Goal: Transaction & Acquisition: Purchase product/service

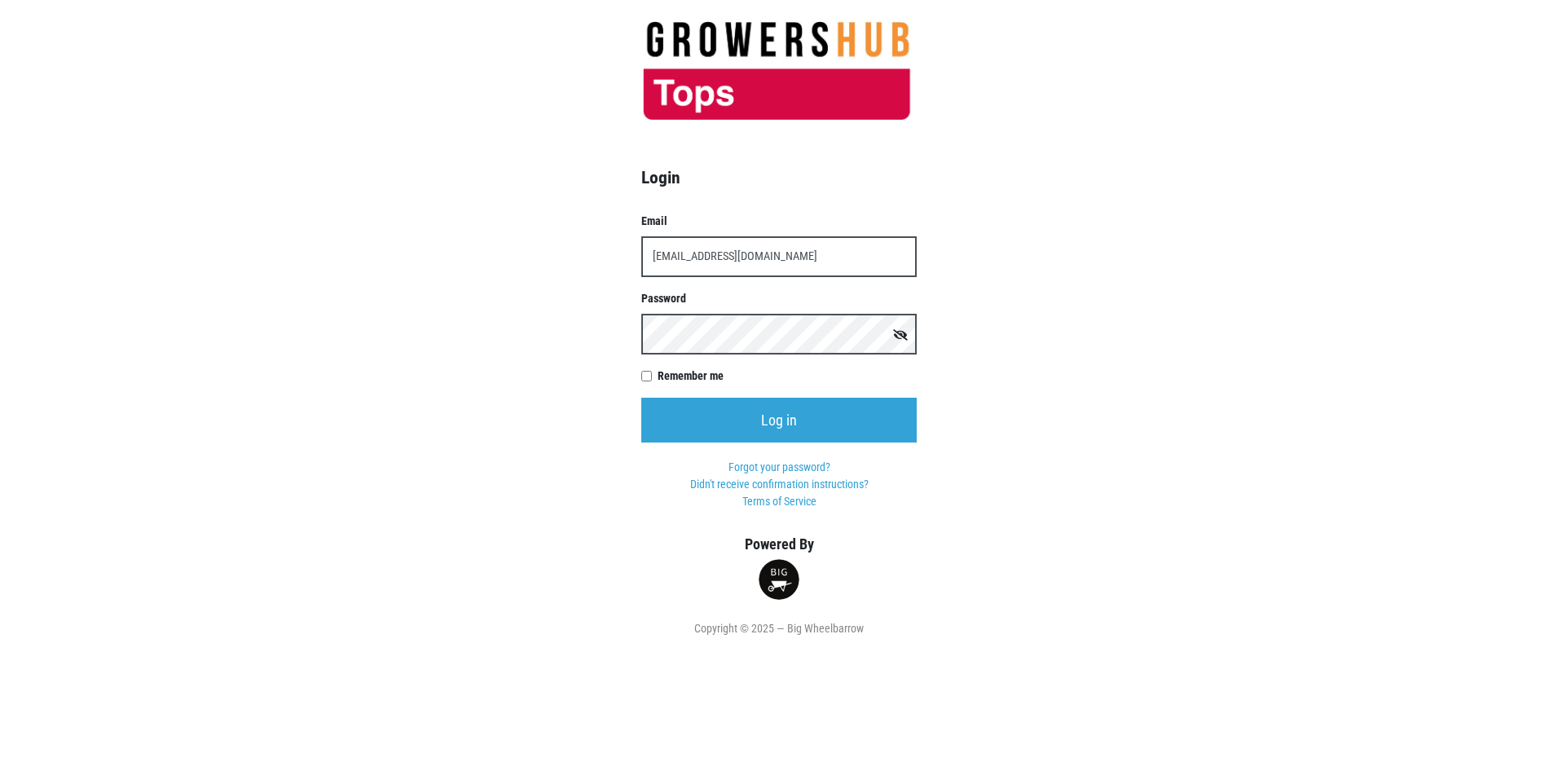
type input "[EMAIL_ADDRESS][DOMAIN_NAME]"
click at [641, 398] on input "Log in" at bounding box center [779, 420] width 275 height 45
type input "t00599p0@topsmarkets.com"
click at [641, 398] on input "Log in" at bounding box center [779, 420] width 275 height 45
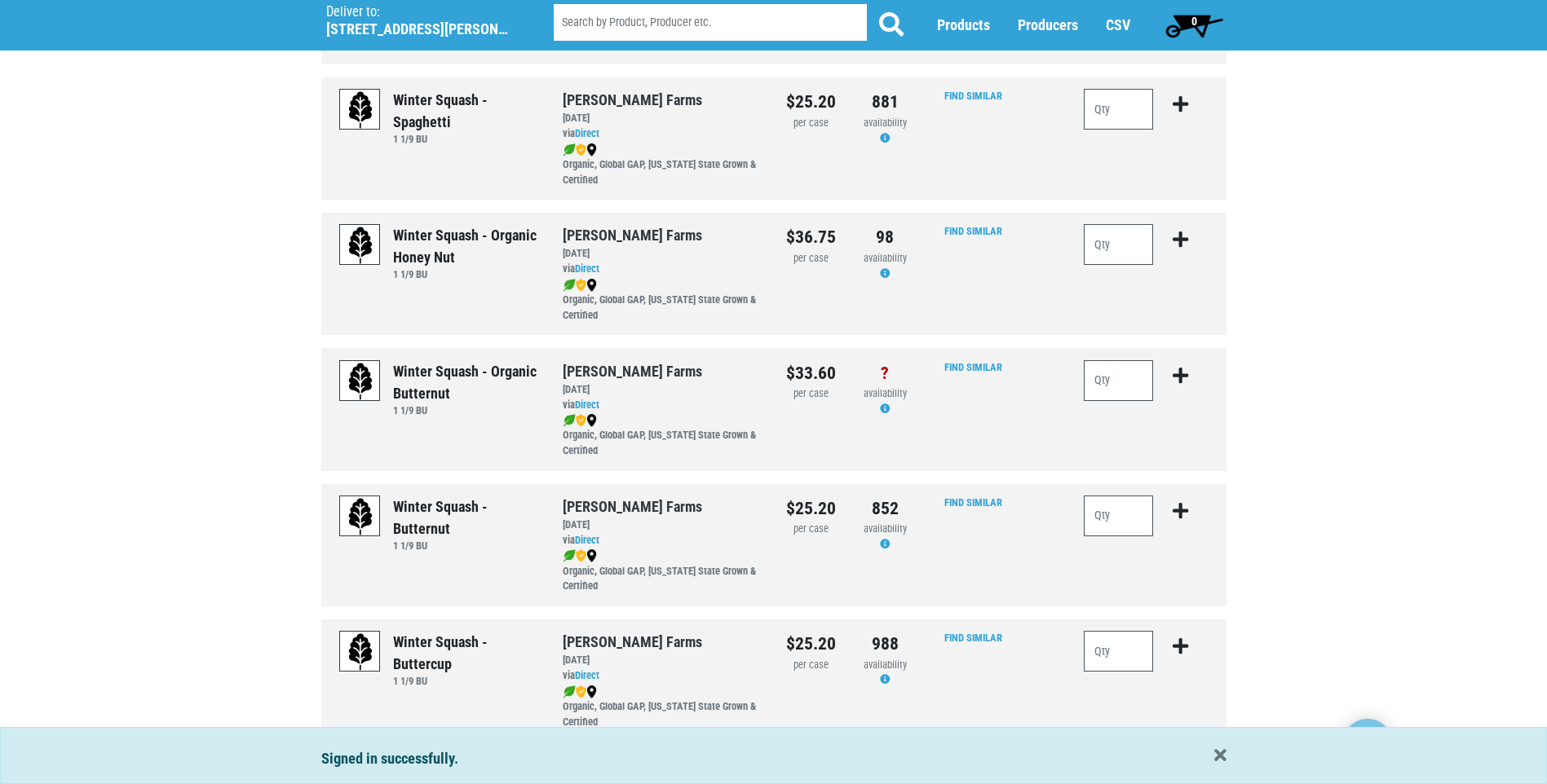
scroll to position [407, 0]
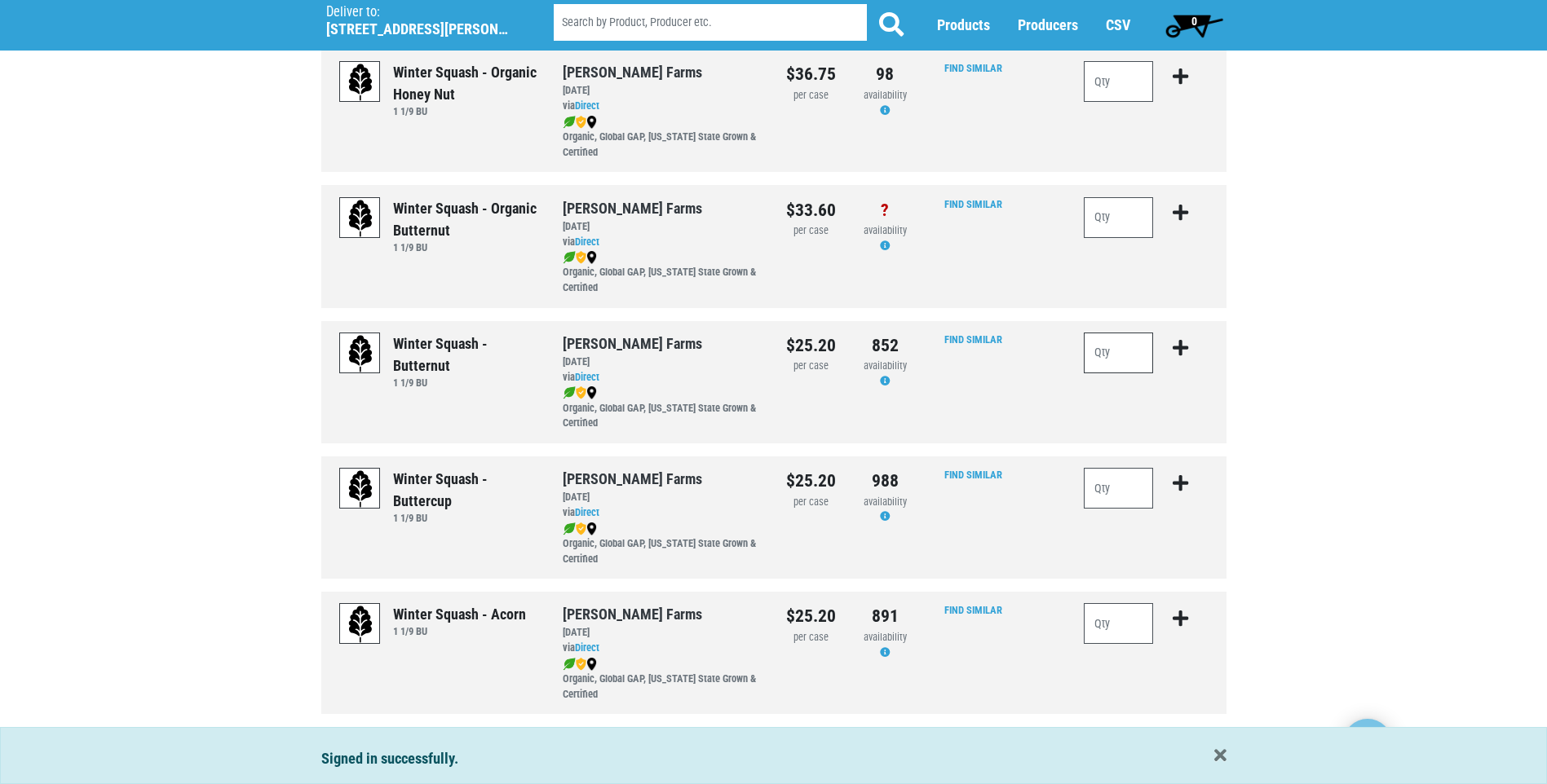
click at [1106, 357] on input "number" at bounding box center [1118, 353] width 70 height 41
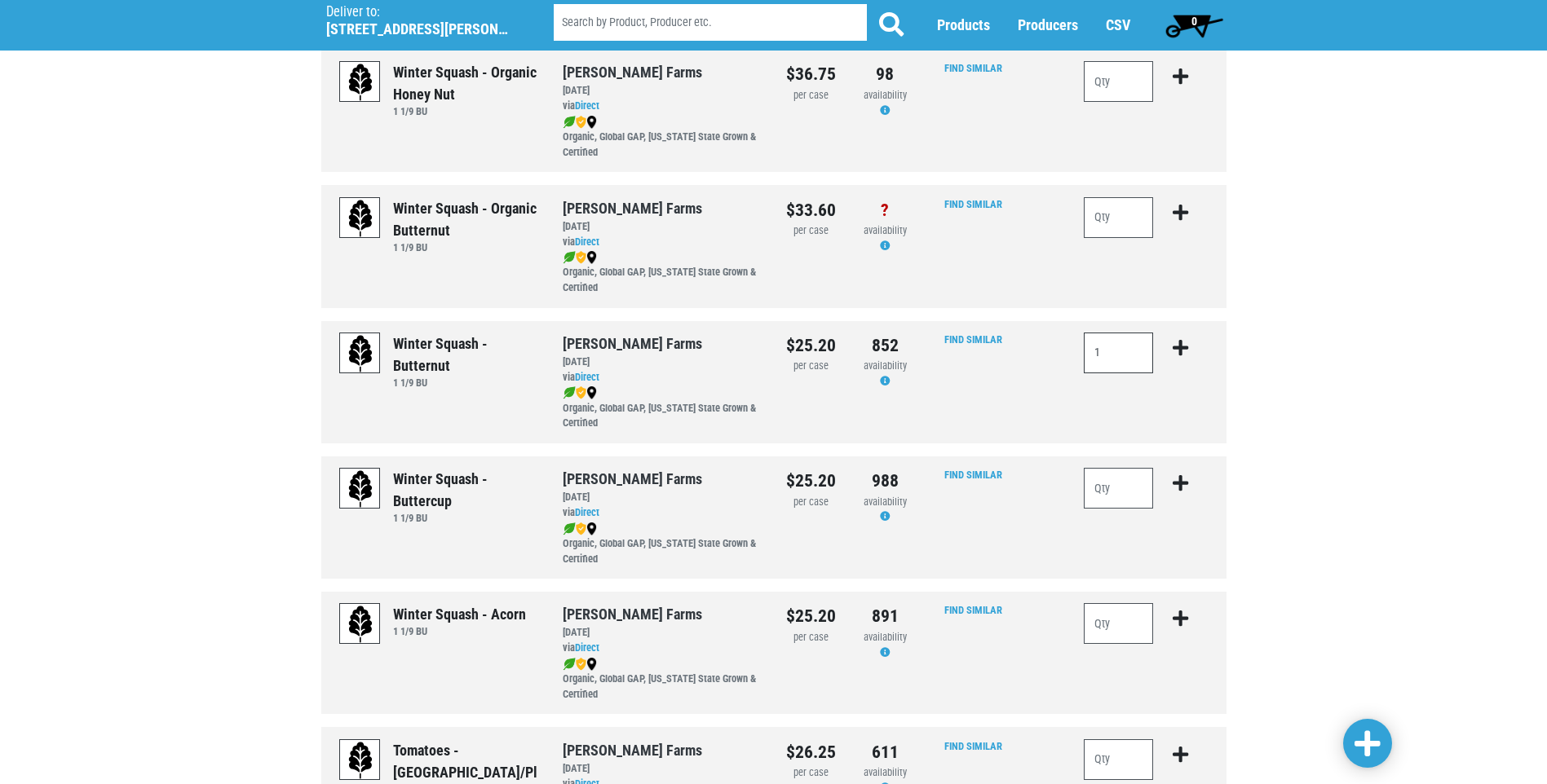
type input "1"
click at [1178, 349] on icon "submit" at bounding box center [1180, 347] width 15 height 18
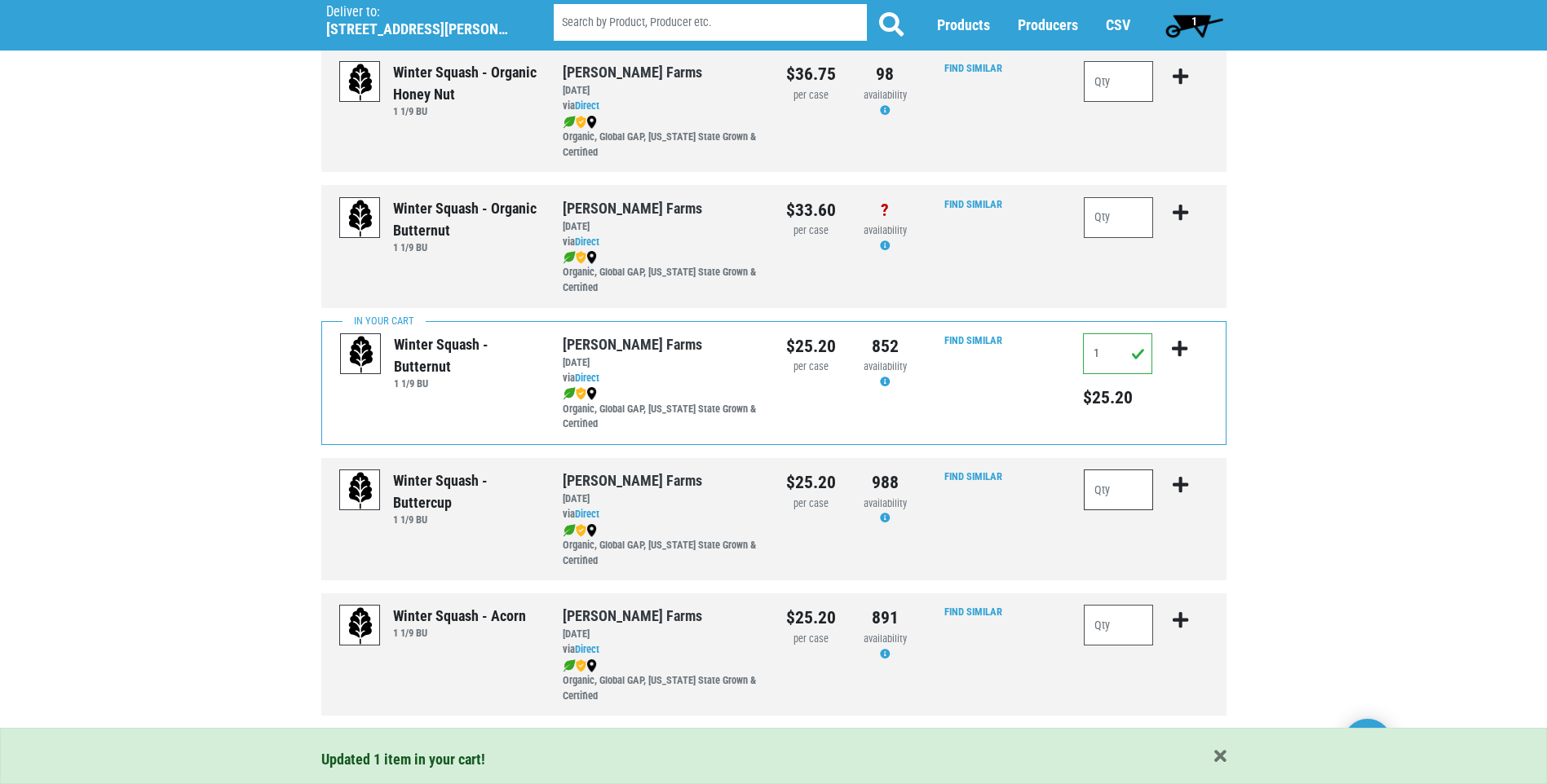
click at [1098, 494] on input "number" at bounding box center [1118, 490] width 70 height 41
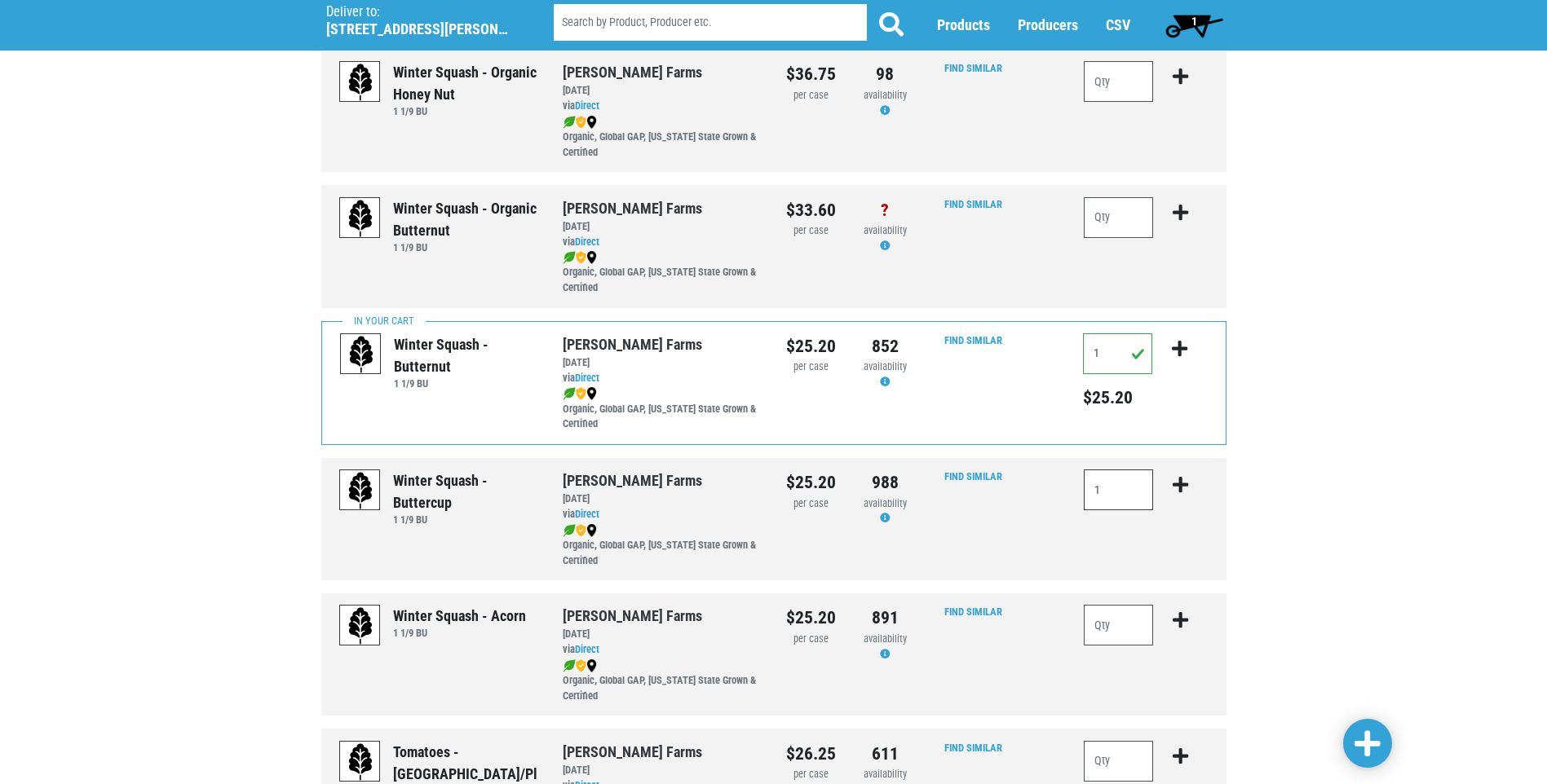
type input "1"
click at [1181, 491] on icon "submit" at bounding box center [1180, 484] width 15 height 18
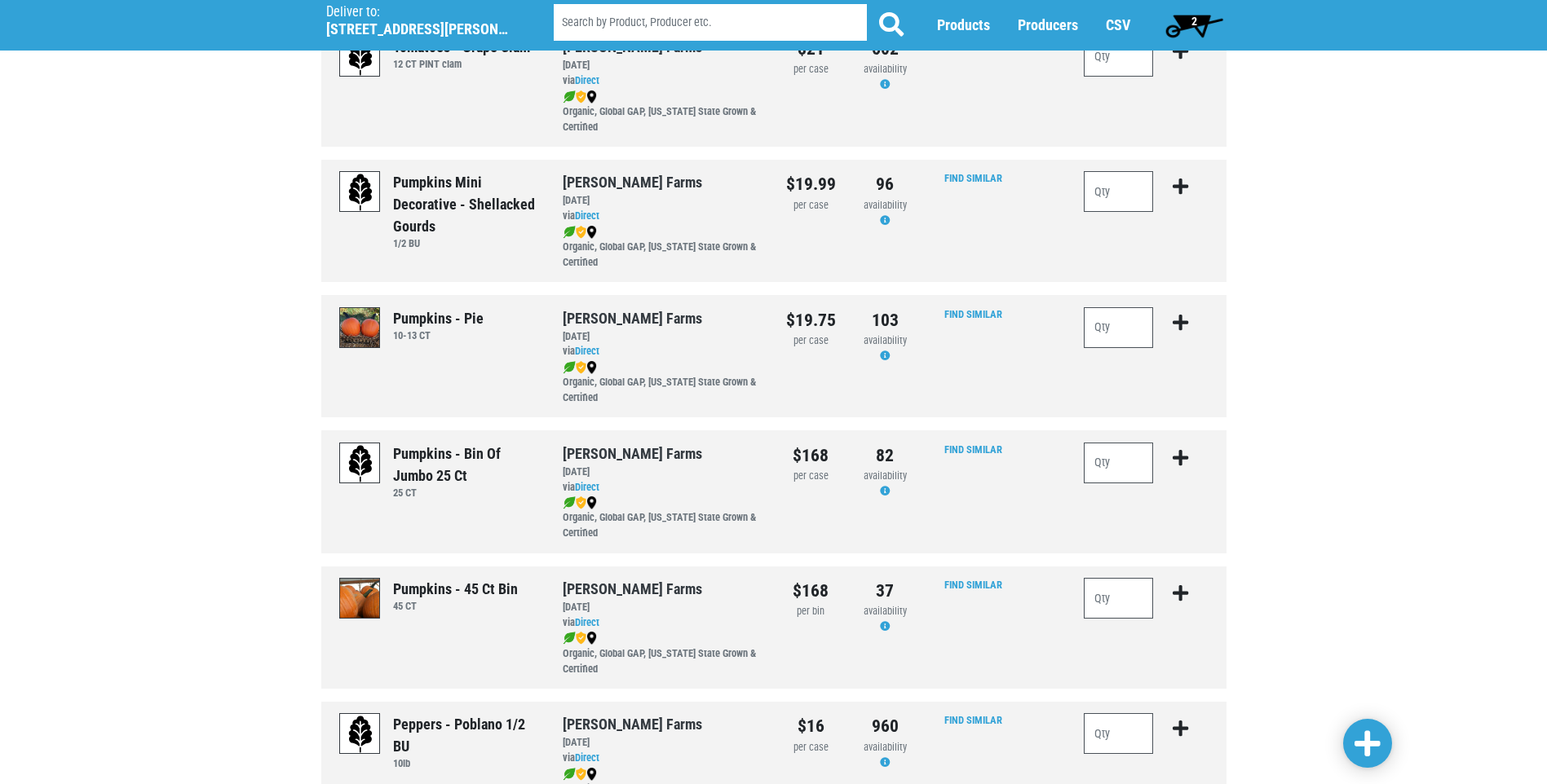
scroll to position [1386, 0]
click at [1099, 601] on input "number" at bounding box center [1118, 597] width 70 height 41
type input "1"
click at [1181, 598] on icon "submit" at bounding box center [1180, 592] width 15 height 18
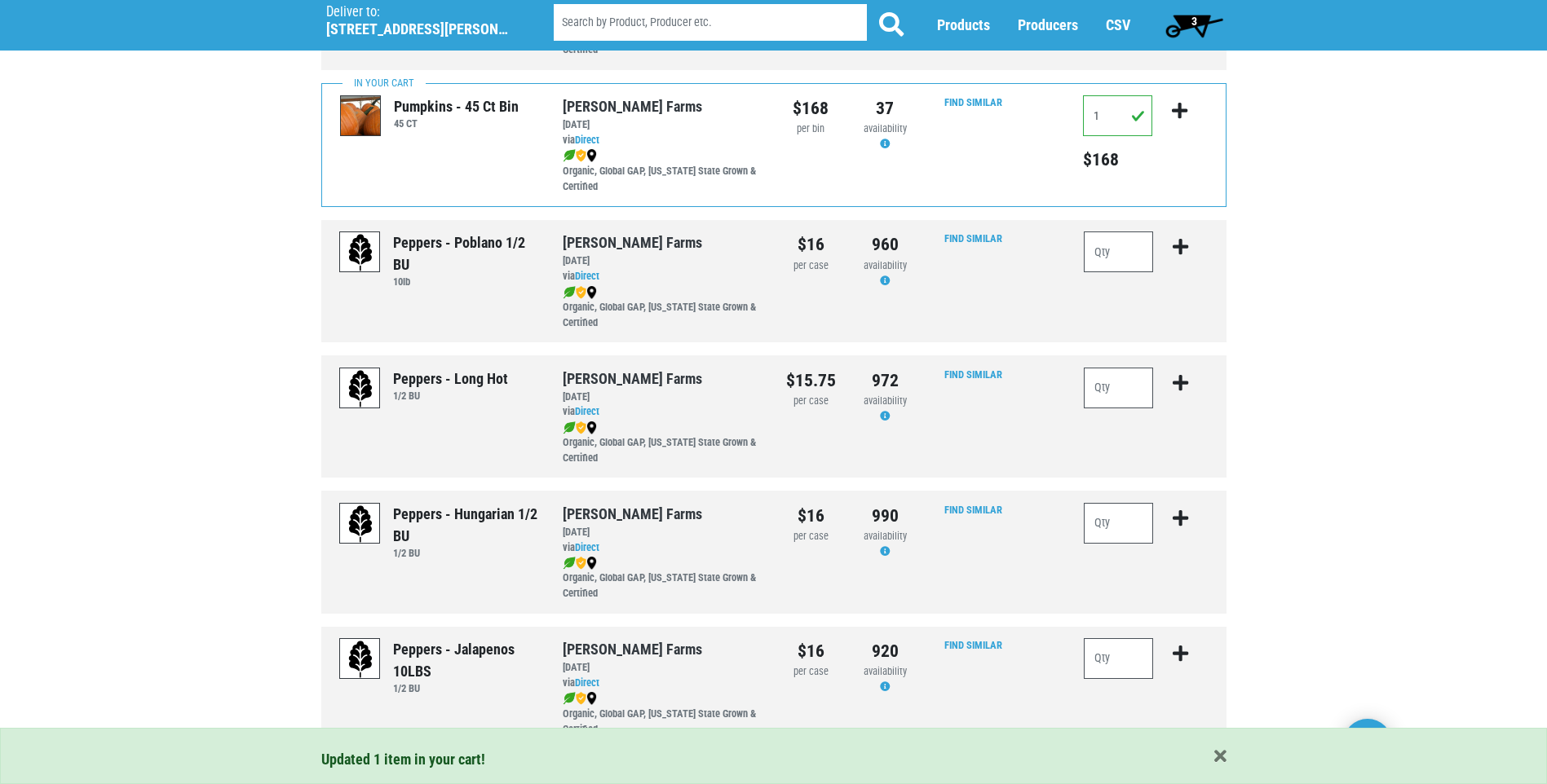
scroll to position [1874, 0]
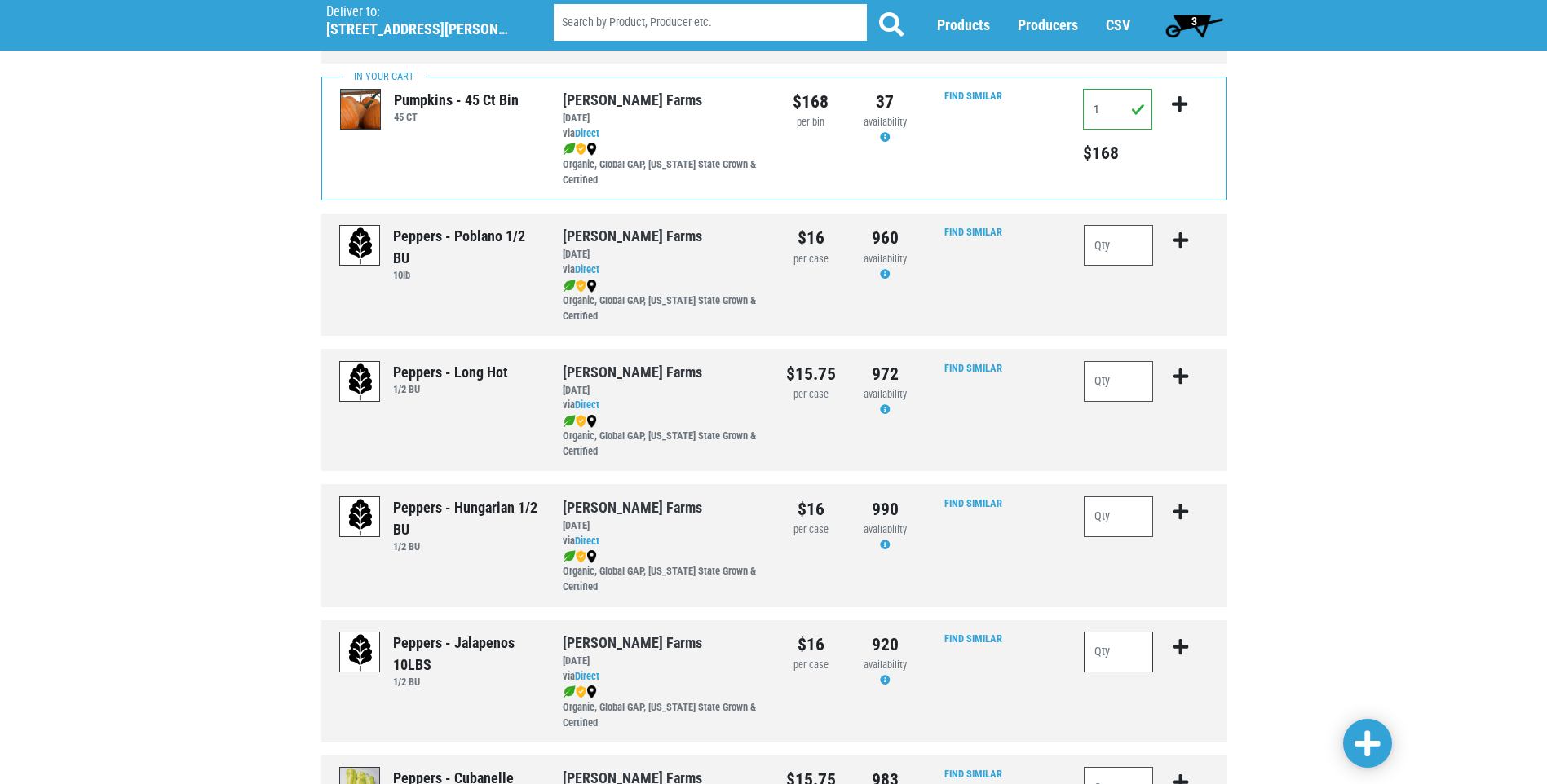
click at [1101, 653] on input "number" at bounding box center [1118, 652] width 70 height 41
type input "1"
click at [1180, 645] on icon "submit" at bounding box center [1180, 646] width 15 height 18
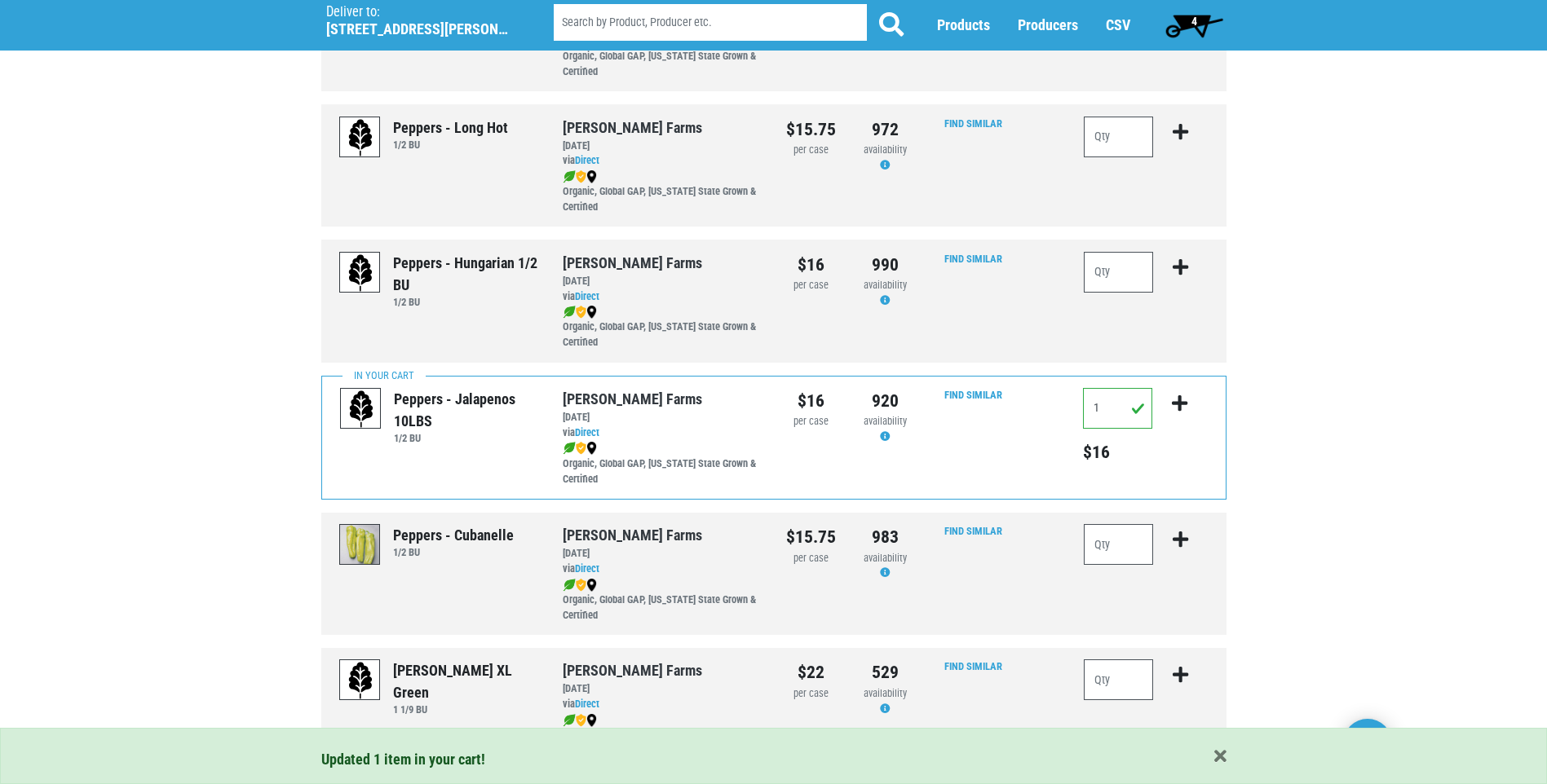
scroll to position [2200, 0]
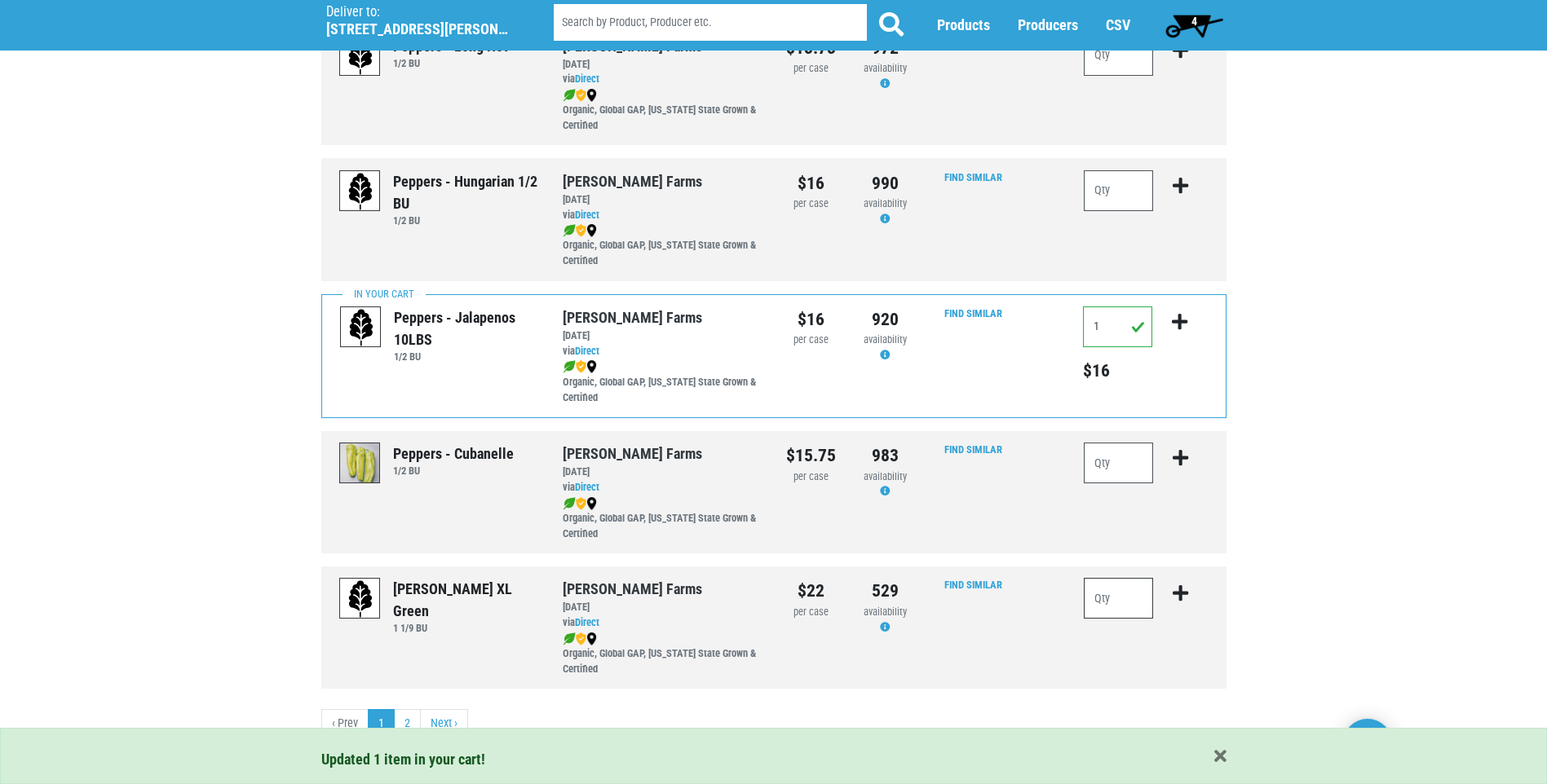
click at [1101, 594] on input "number" at bounding box center [1118, 598] width 70 height 41
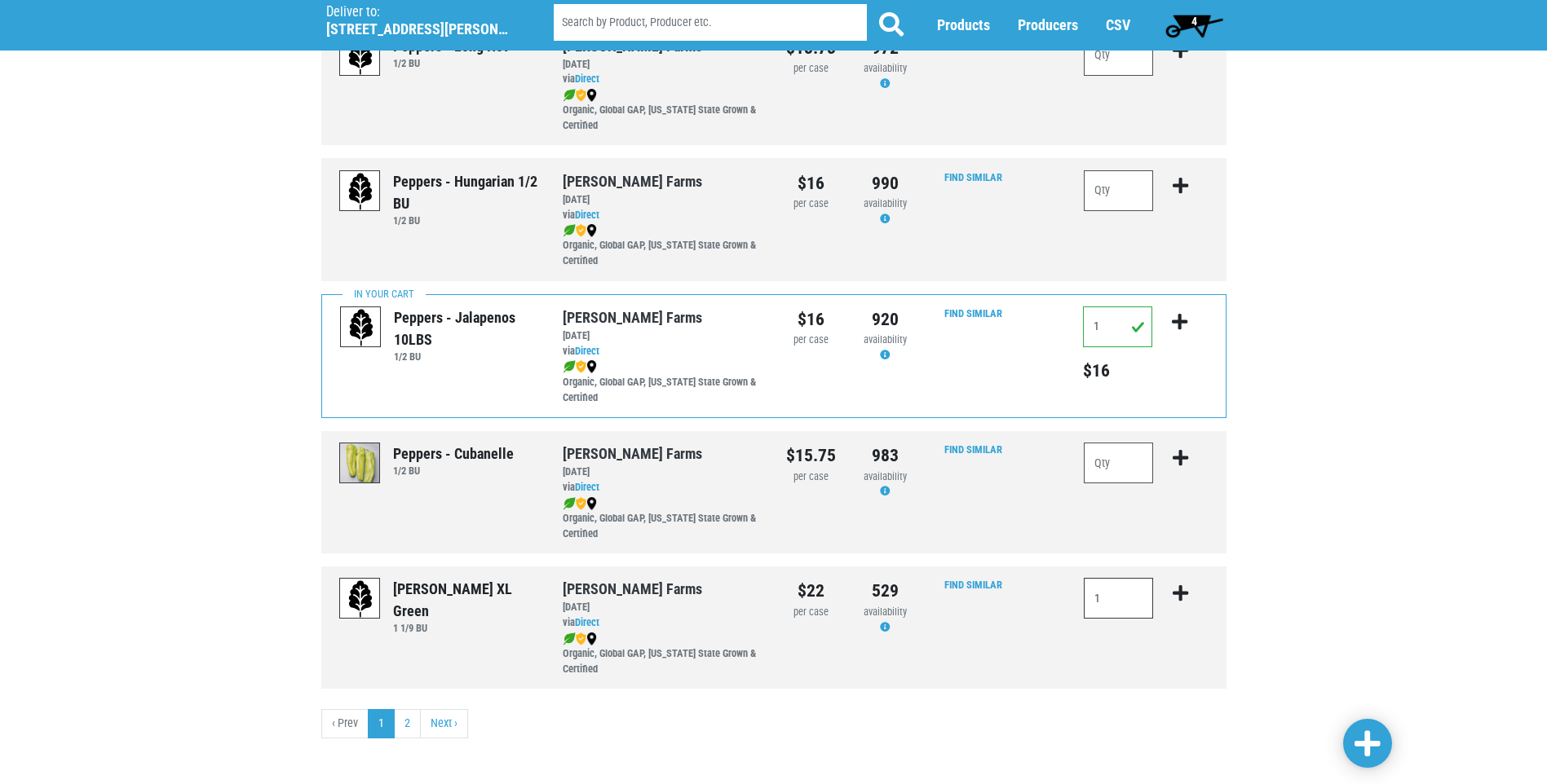
type input "1"
click at [1182, 590] on icon "submit" at bounding box center [1180, 593] width 15 height 18
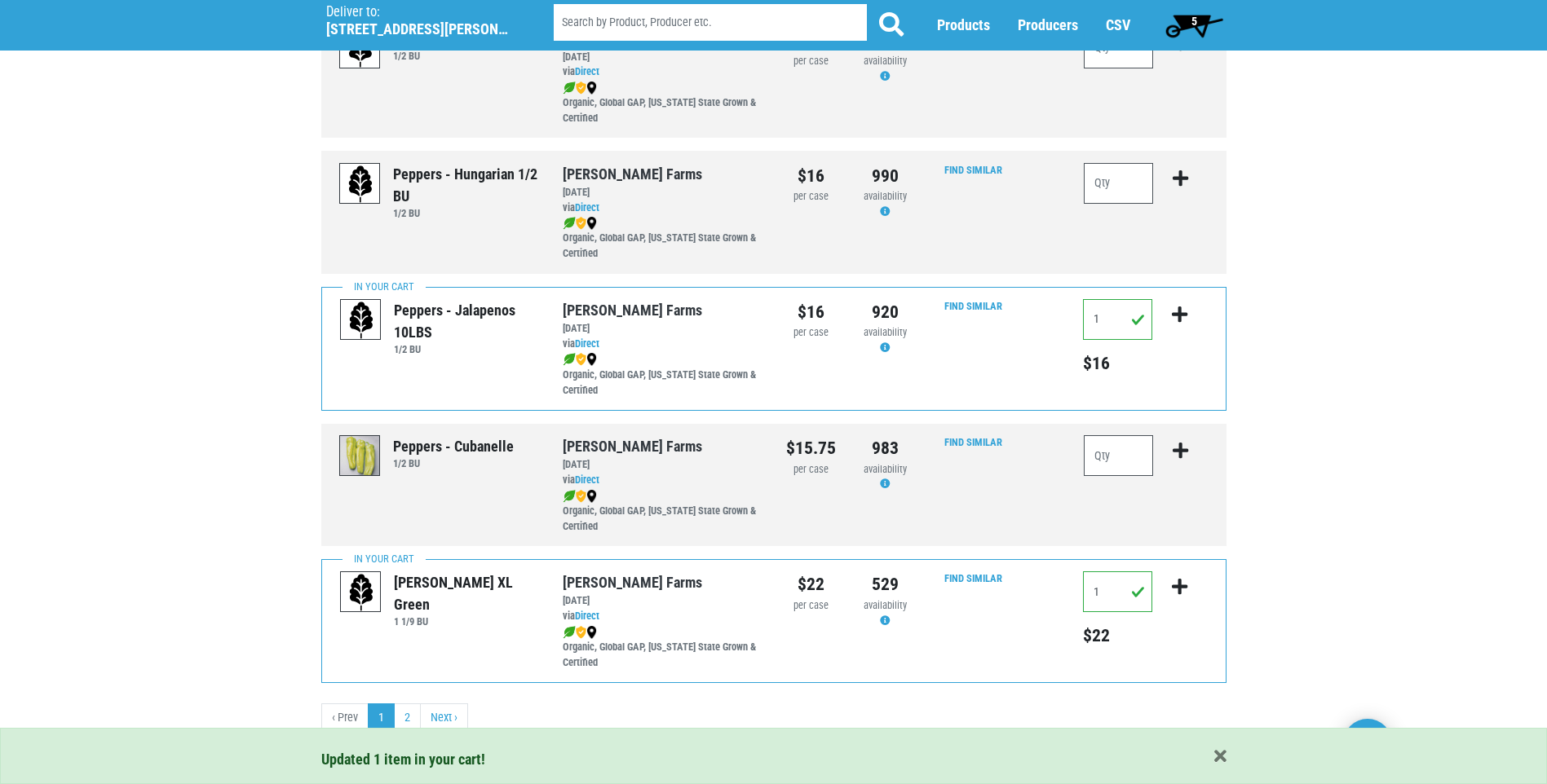
scroll to position [2210, 0]
click at [412, 717] on link "2" at bounding box center [407, 716] width 27 height 30
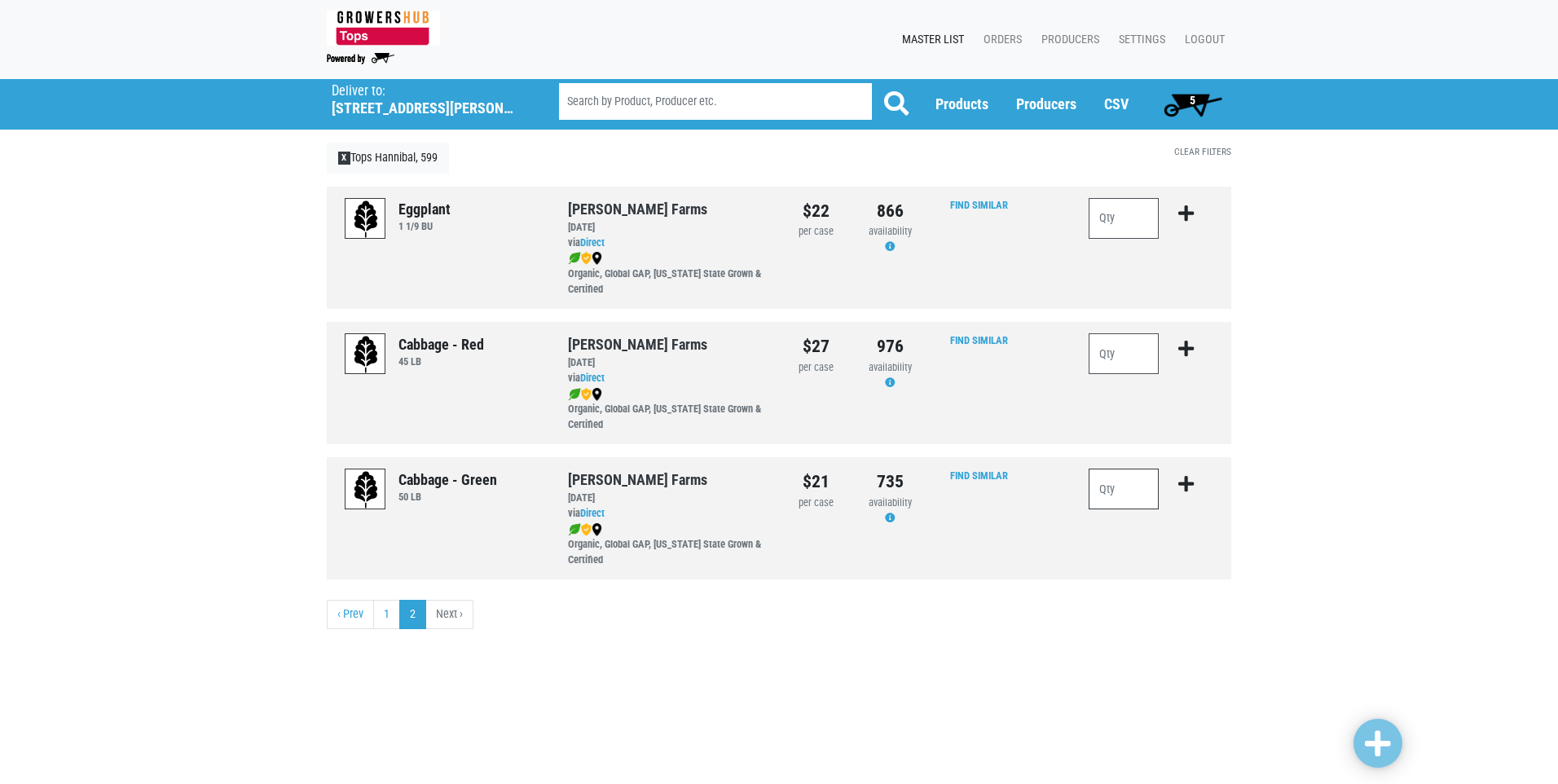
click at [1108, 492] on input "number" at bounding box center [1124, 489] width 70 height 41
type input "1"
click at [1188, 482] on icon "submit" at bounding box center [1186, 483] width 15 height 18
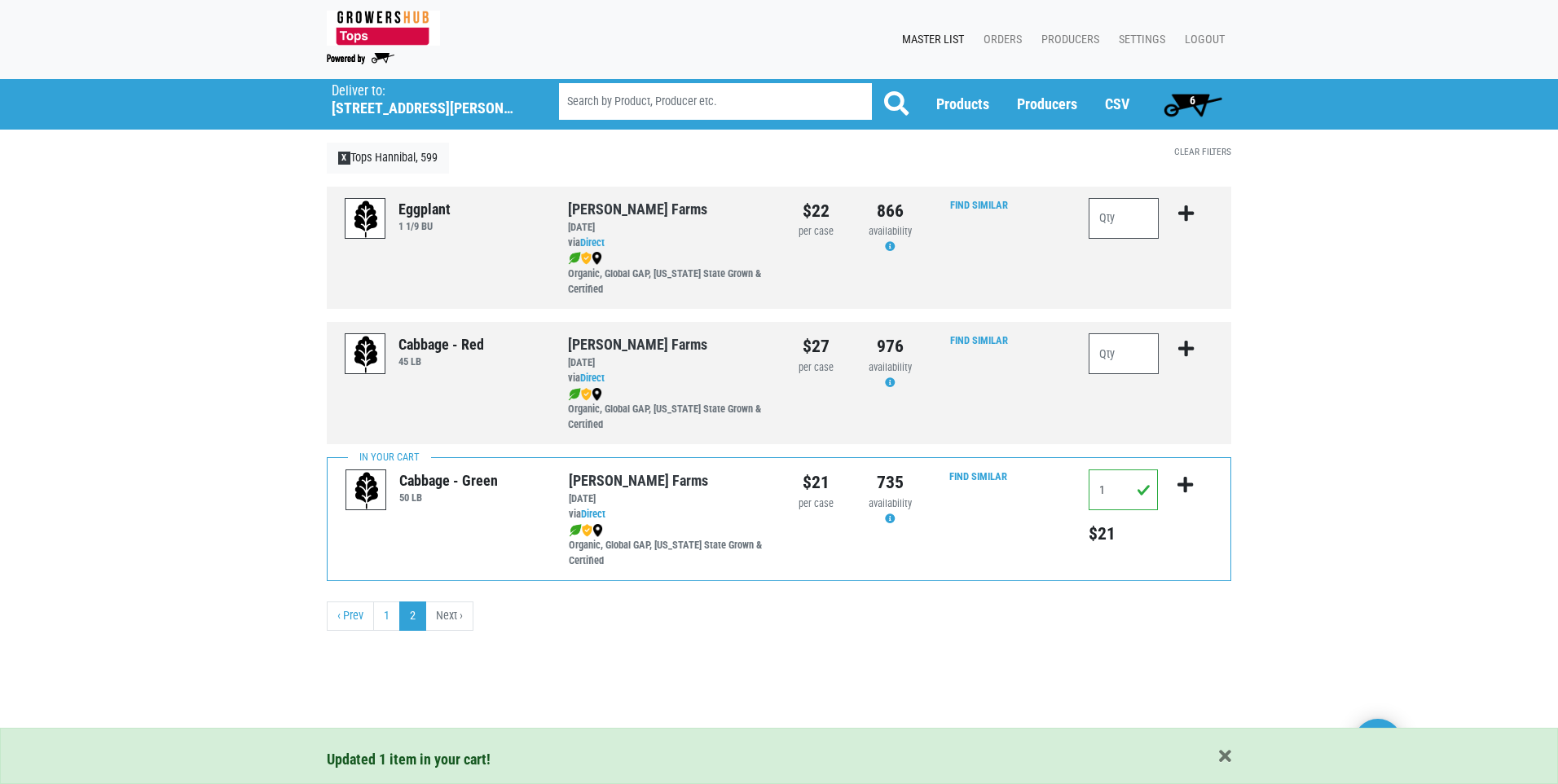
click at [1197, 96] on span "6" at bounding box center [1193, 104] width 73 height 33
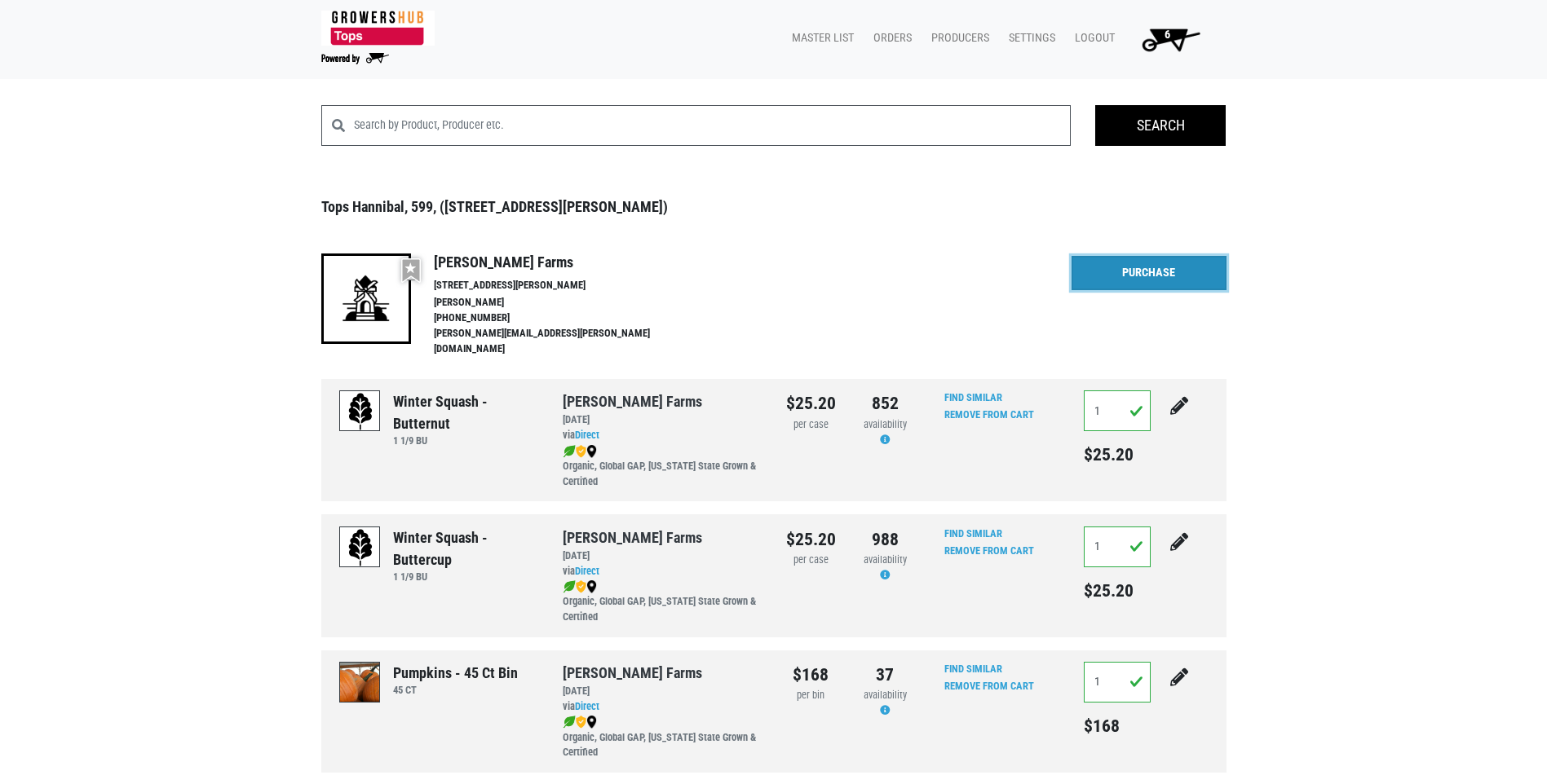
click at [1144, 270] on link "Purchase" at bounding box center [1148, 273] width 155 height 35
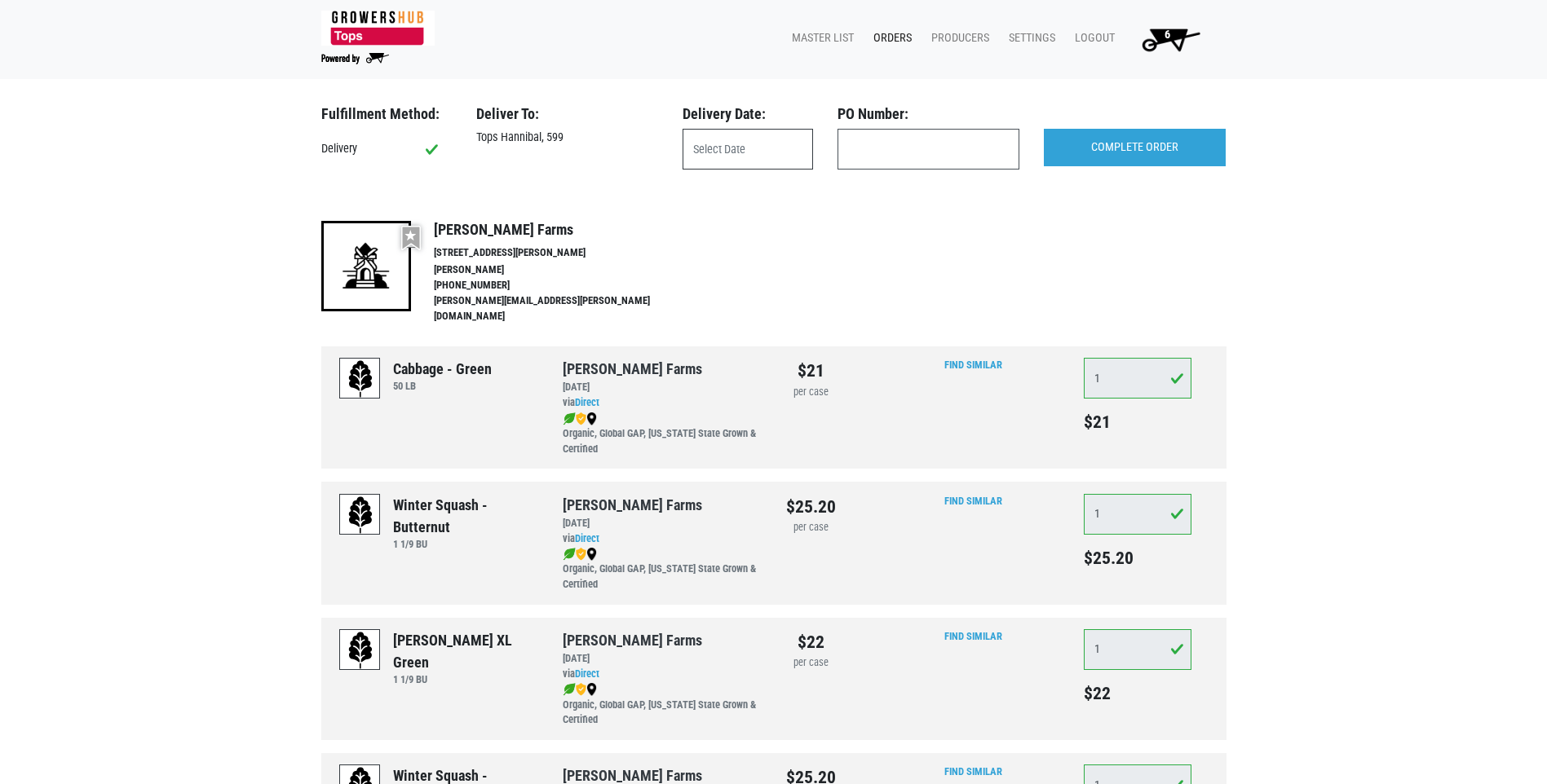
click at [719, 150] on input "text" at bounding box center [747, 149] width 130 height 41
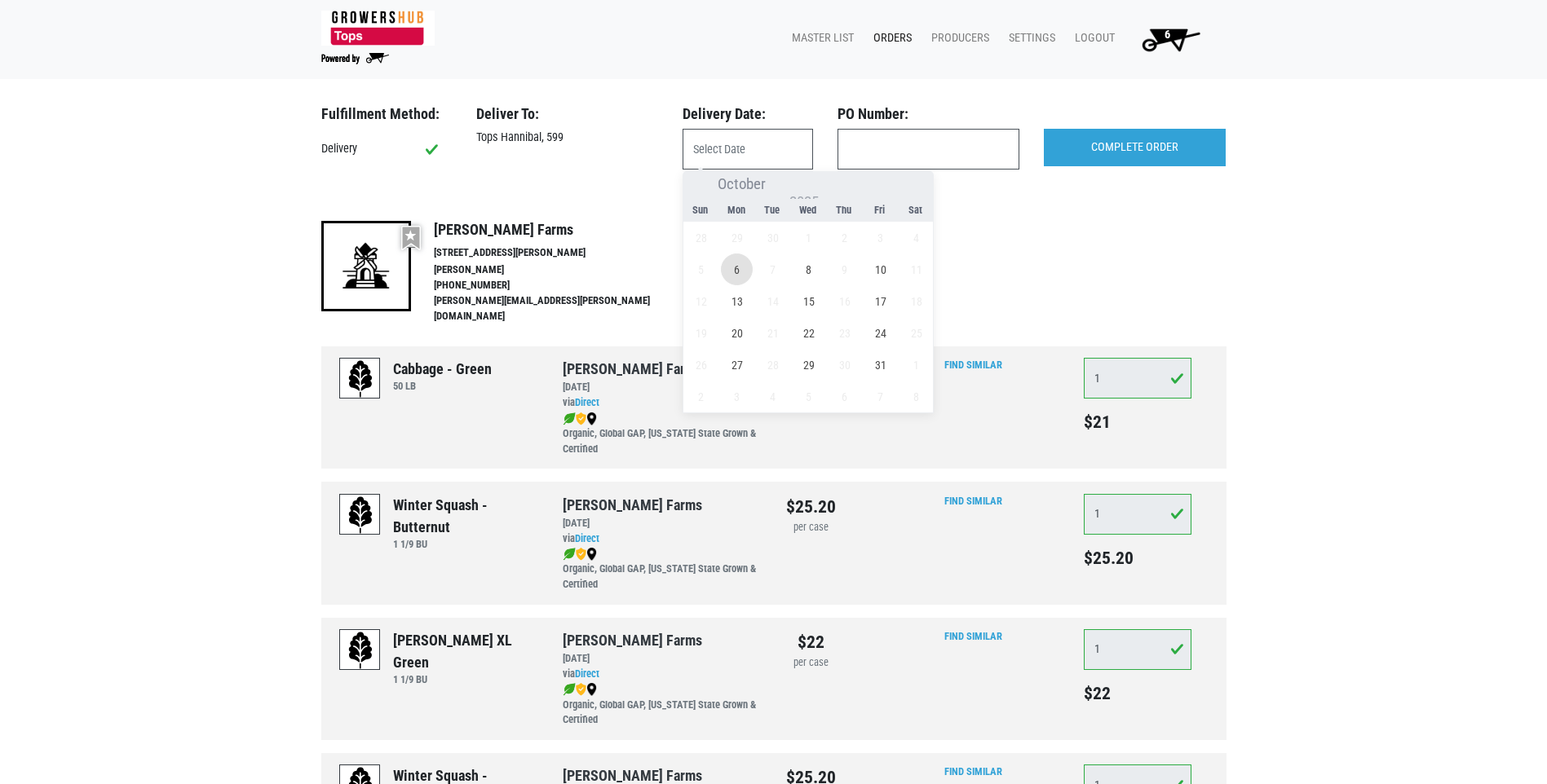
click at [741, 272] on span "6" at bounding box center [737, 270] width 32 height 32
type input "2025-10-06"
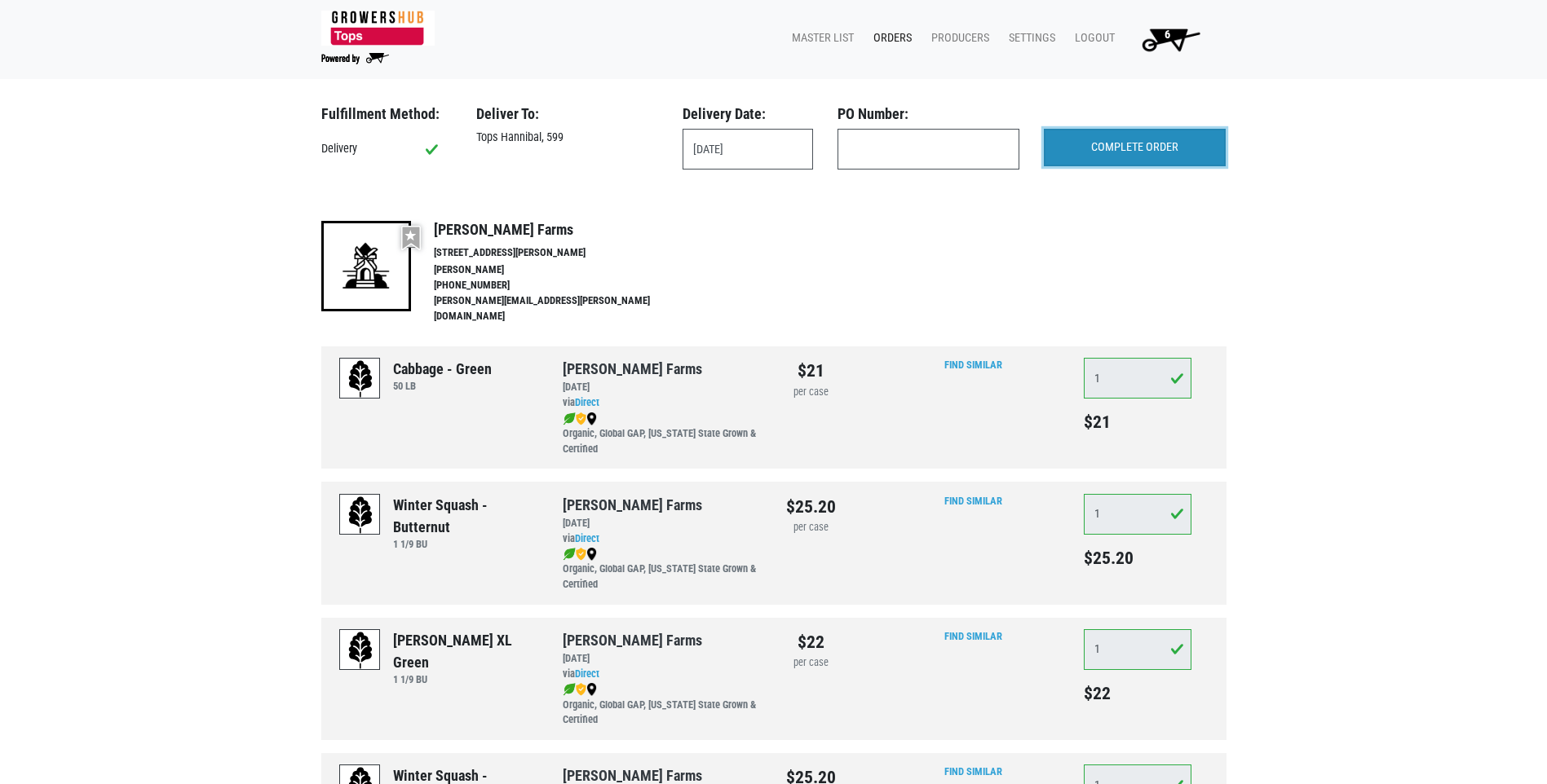
click at [1101, 147] on input "COMPLETE ORDER" at bounding box center [1134, 147] width 182 height 37
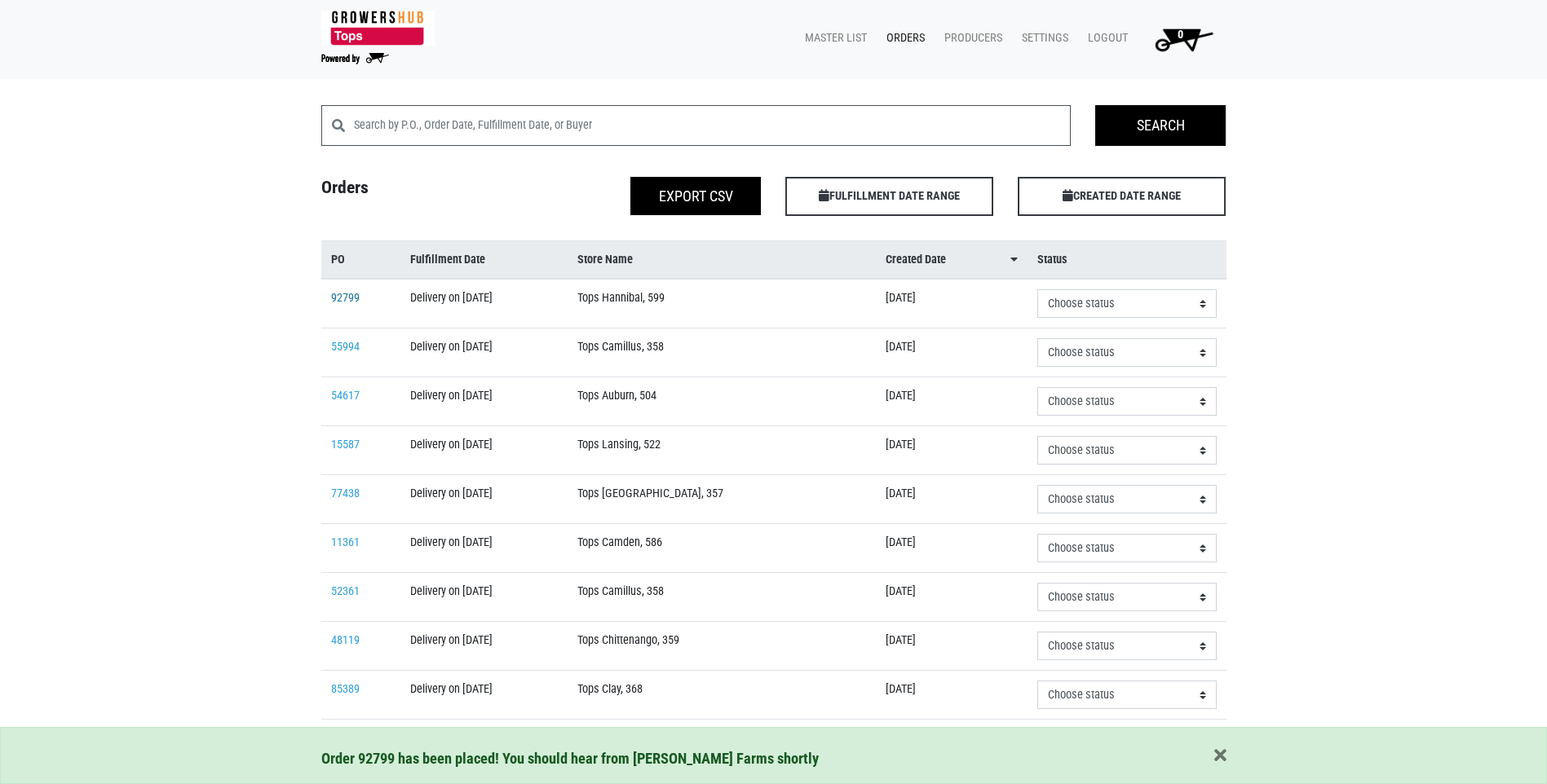
click at [344, 300] on link "92799" at bounding box center [346, 297] width 29 height 14
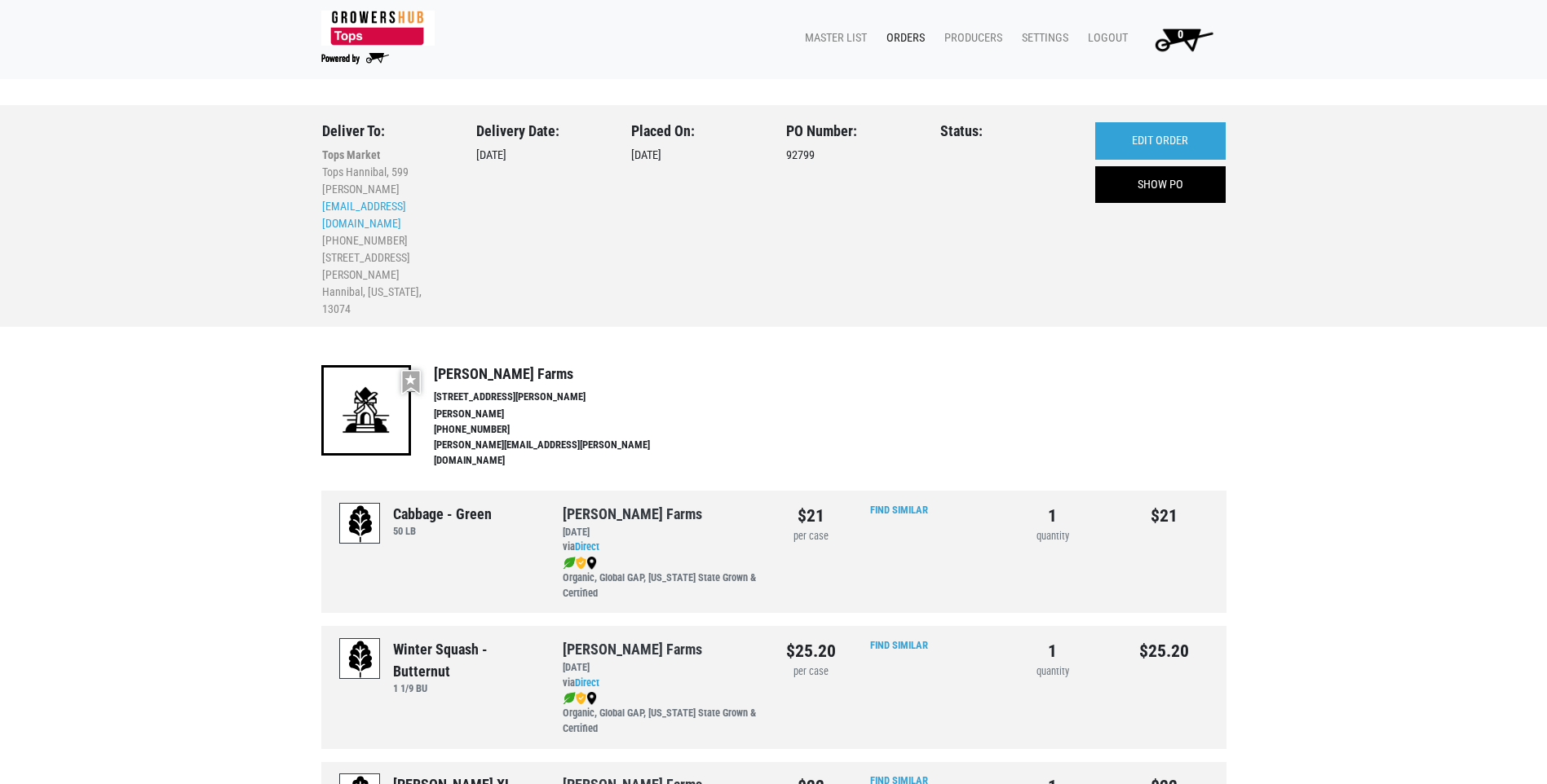
click at [904, 40] on link "Orders" at bounding box center [902, 38] width 57 height 31
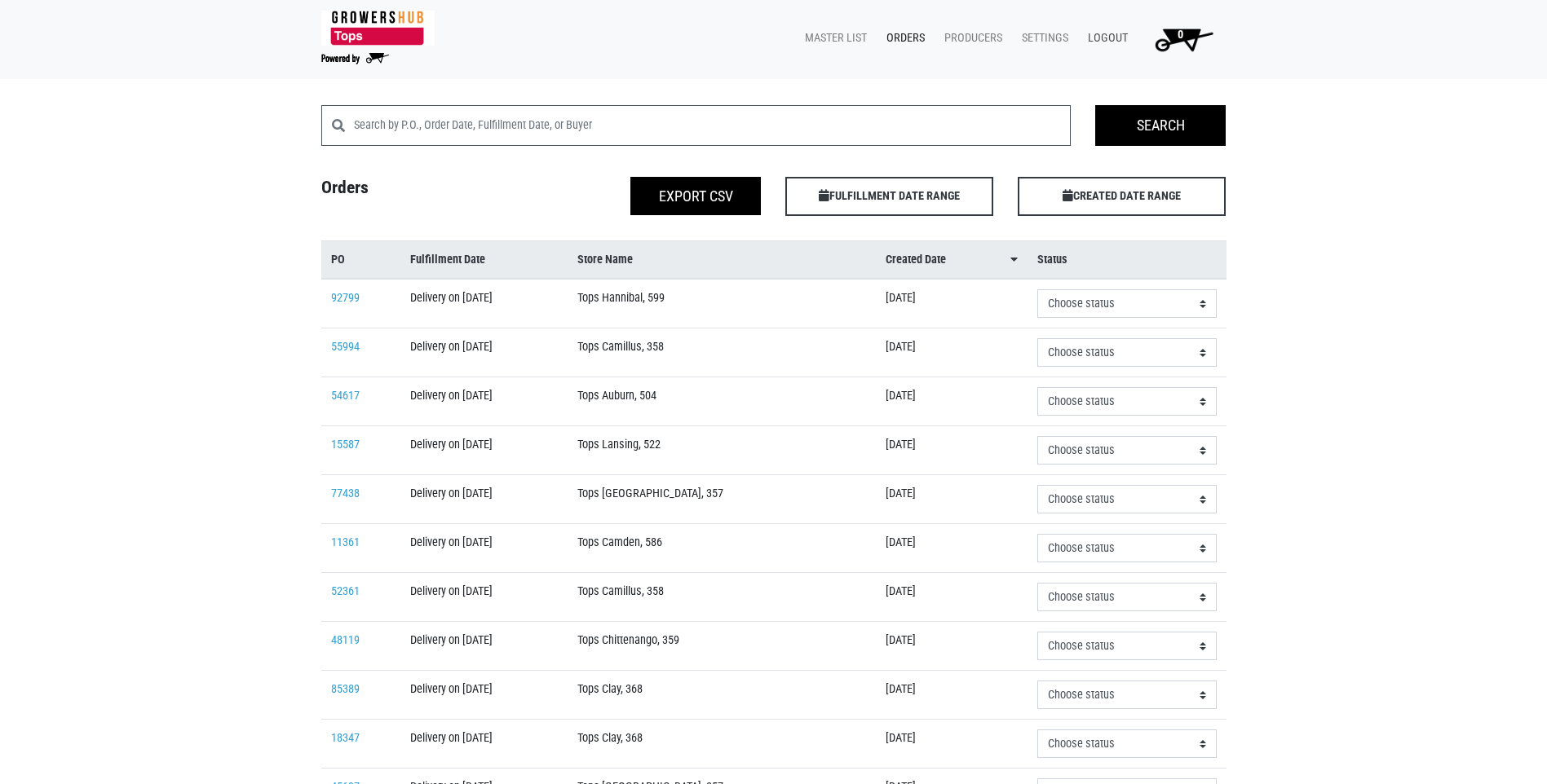
click at [1105, 36] on link "Logout" at bounding box center [1104, 38] width 59 height 31
